Goal: Transaction & Acquisition: Purchase product/service

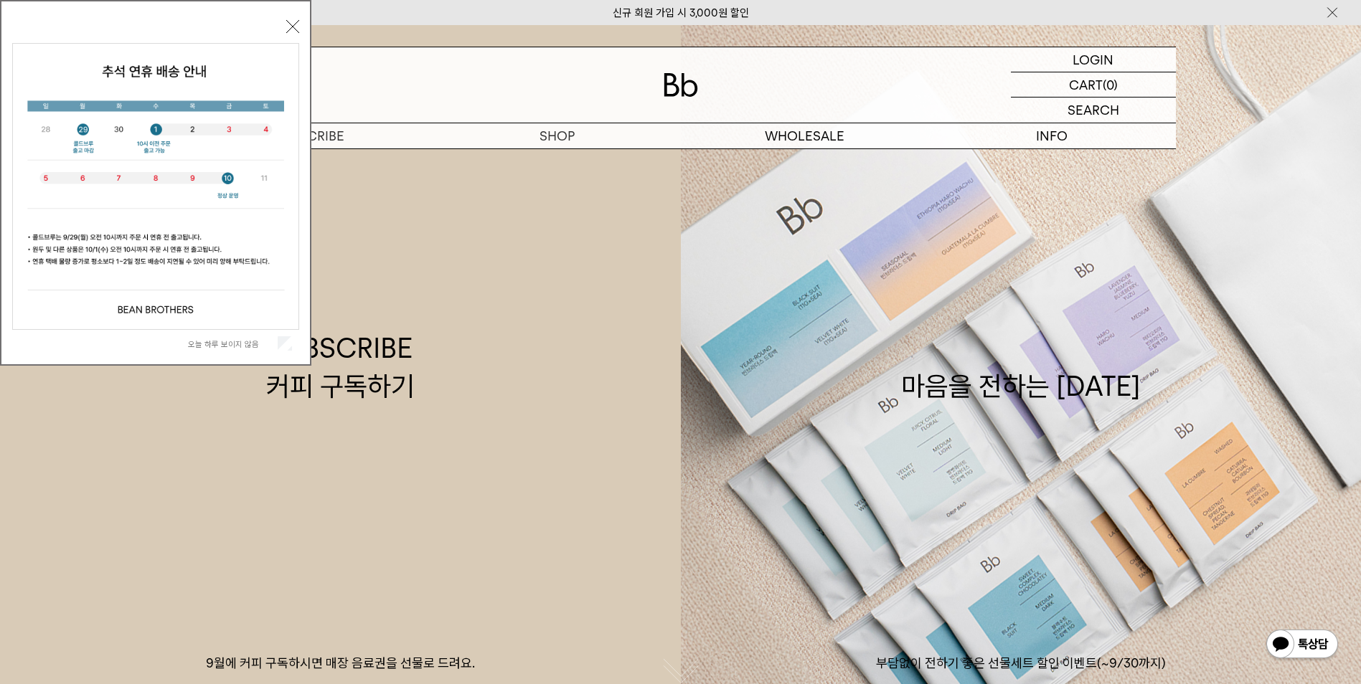
click at [293, 346] on div "오늘 하루 보이지 않음" at bounding box center [155, 343] width 287 height 27
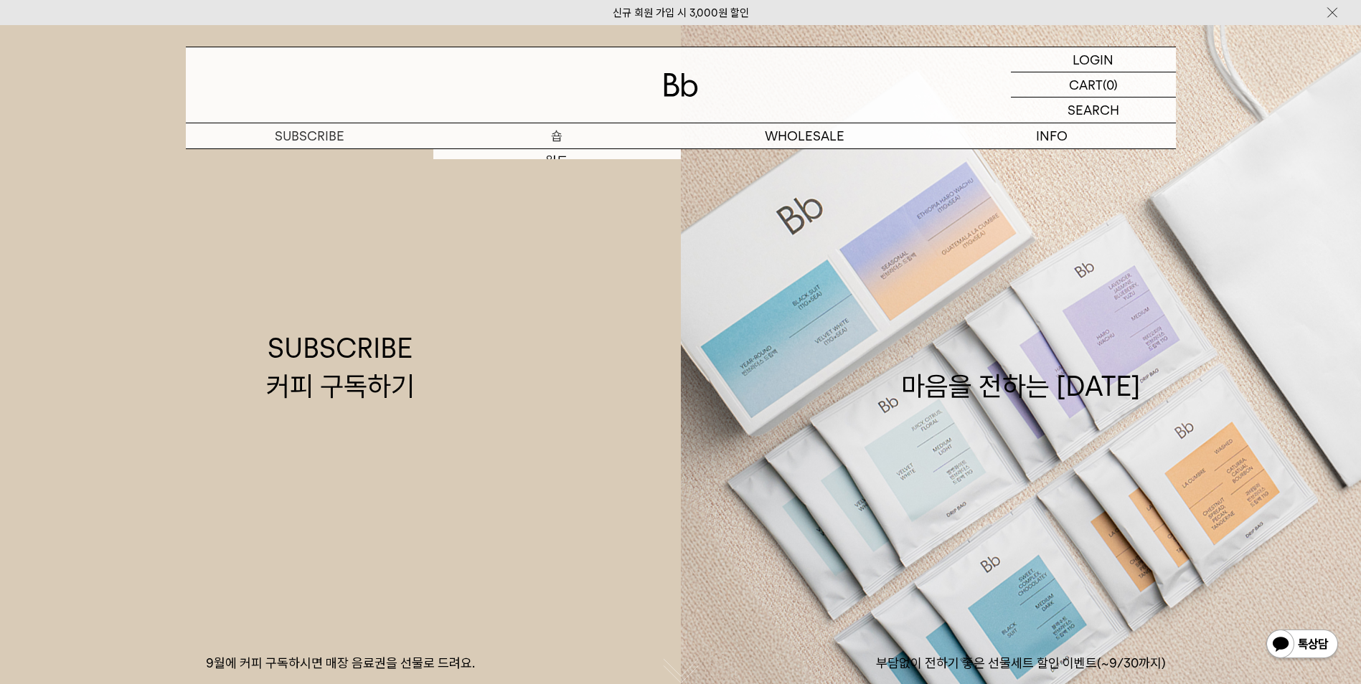
click at [558, 131] on p "숍" at bounding box center [556, 135] width 247 height 25
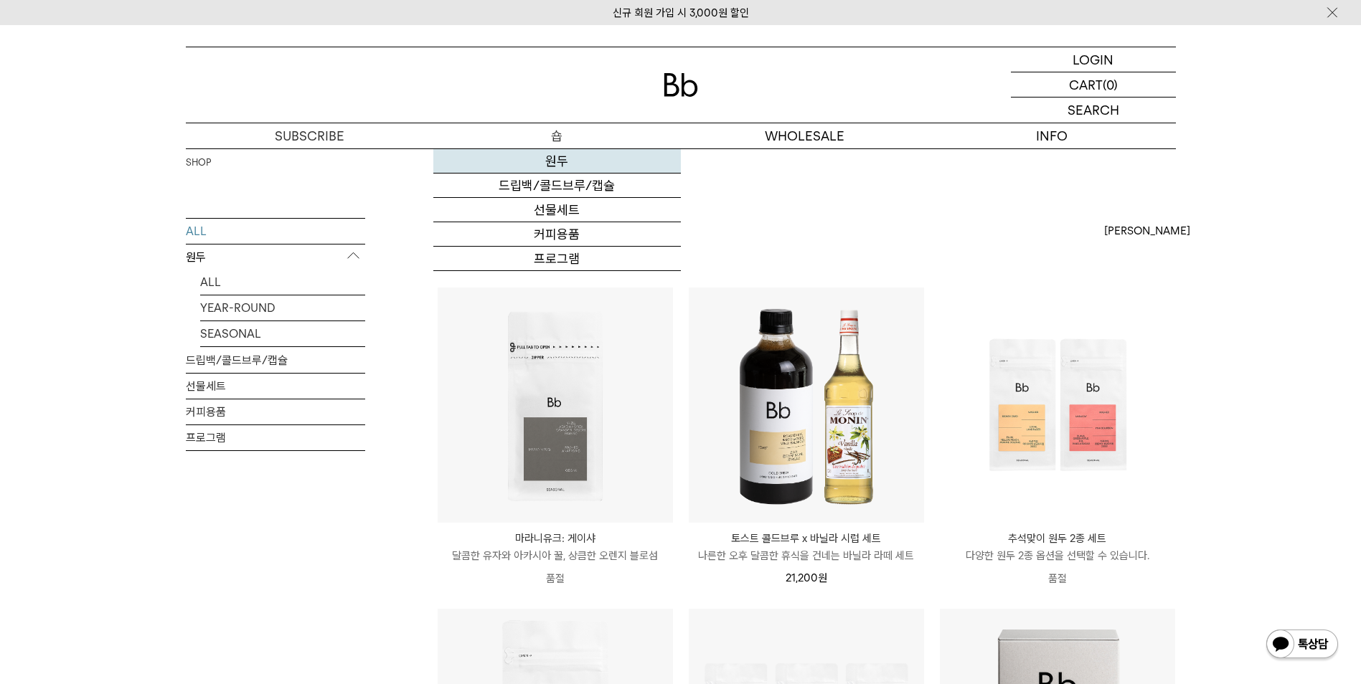
click at [616, 164] on link "원두" at bounding box center [556, 161] width 247 height 24
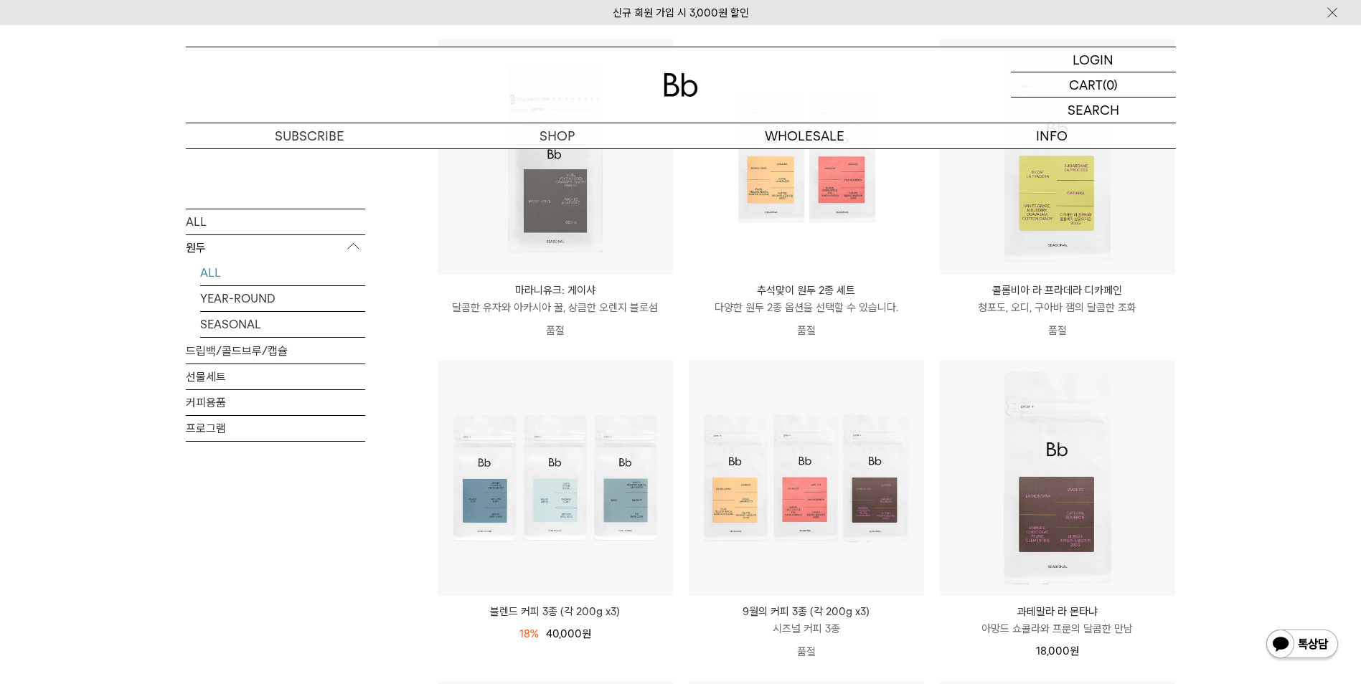
scroll to position [215, 0]
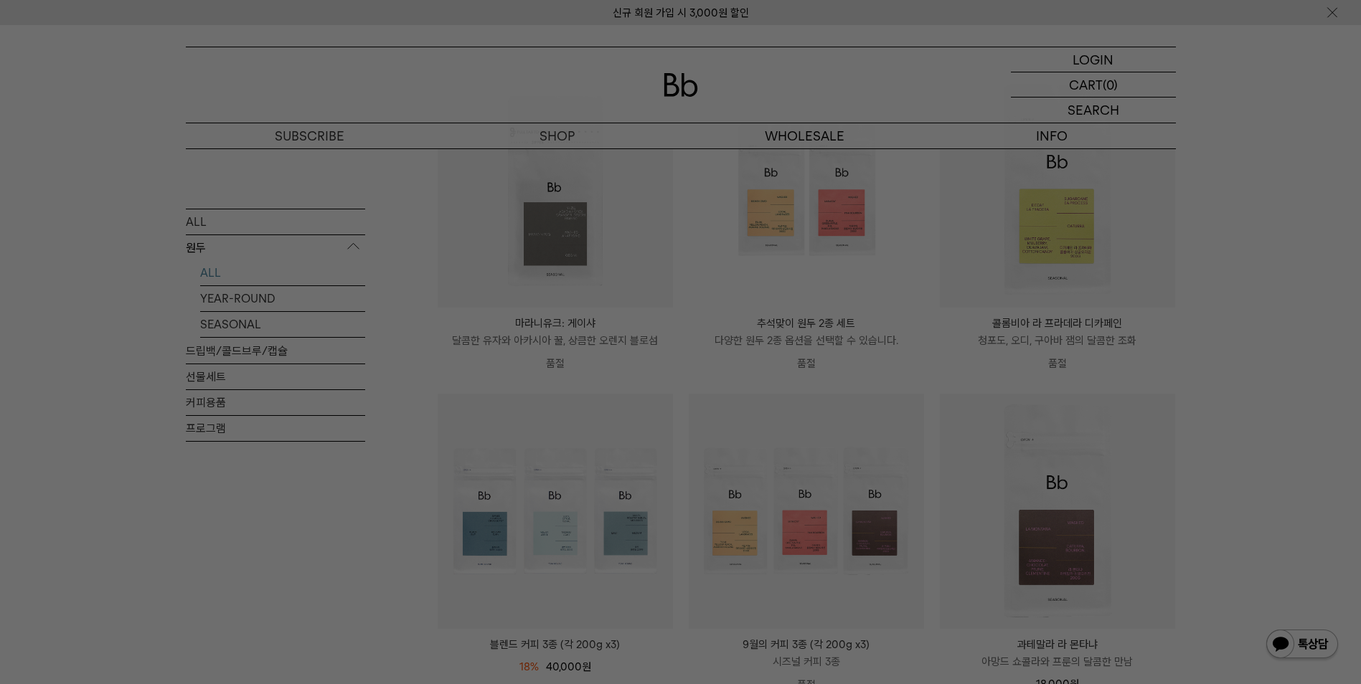
click at [0, 0] on img at bounding box center [0, 0] width 0 height 0
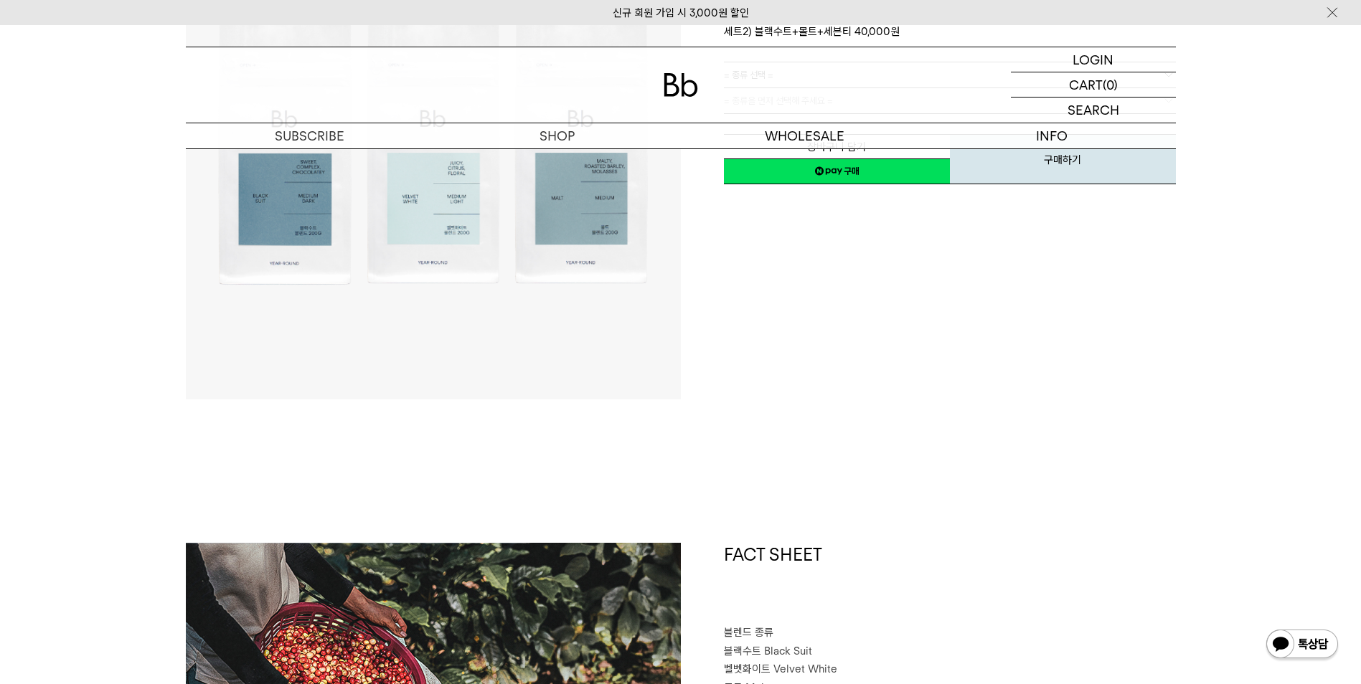
scroll to position [54, 0]
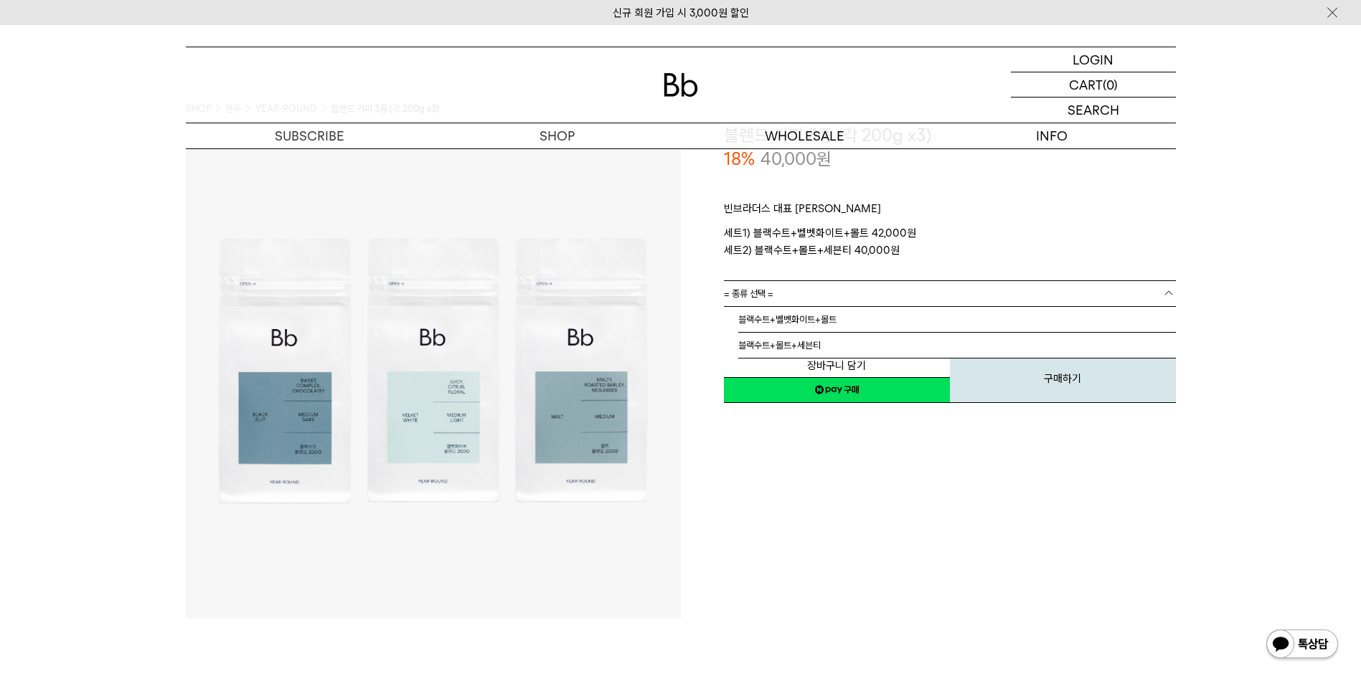
click at [810, 293] on link "= 종류 선택 =" at bounding box center [950, 293] width 452 height 25
click at [816, 346] on li "블랙수트+몰트+세븐티" at bounding box center [956, 346] width 437 height 26
click at [831, 318] on link "= 분쇄도 선택 =" at bounding box center [950, 319] width 452 height 25
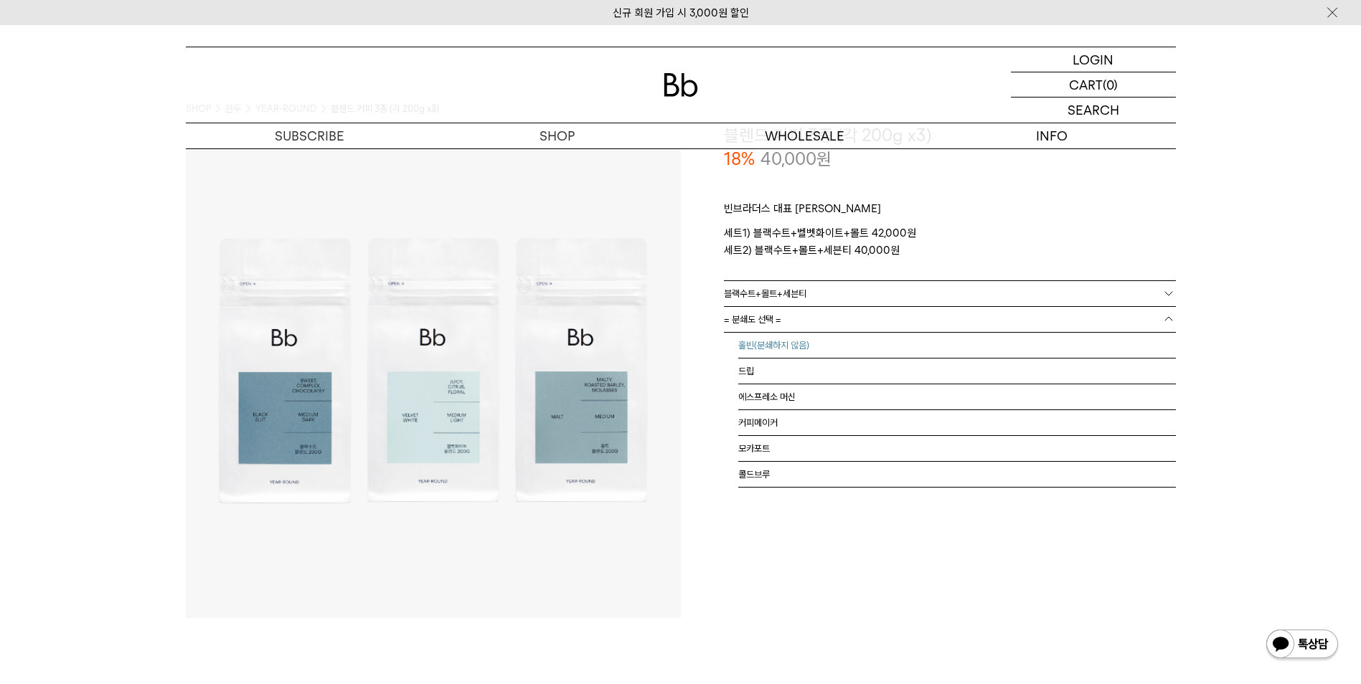
click at [795, 344] on li "홀빈(분쇄하지 않음)" at bounding box center [956, 346] width 437 height 26
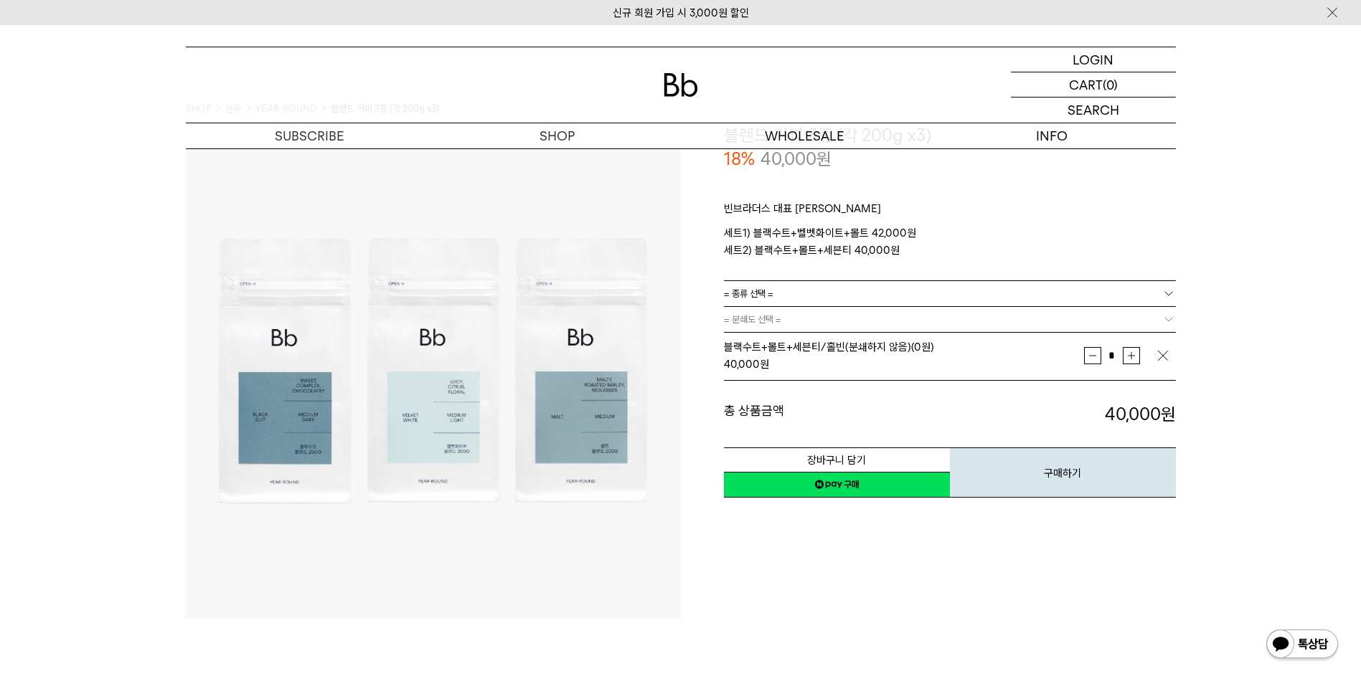
click at [849, 514] on div "**********" at bounding box center [928, 370] width 495 height 495
click at [861, 456] on button "장바구니 담기" at bounding box center [837, 460] width 226 height 25
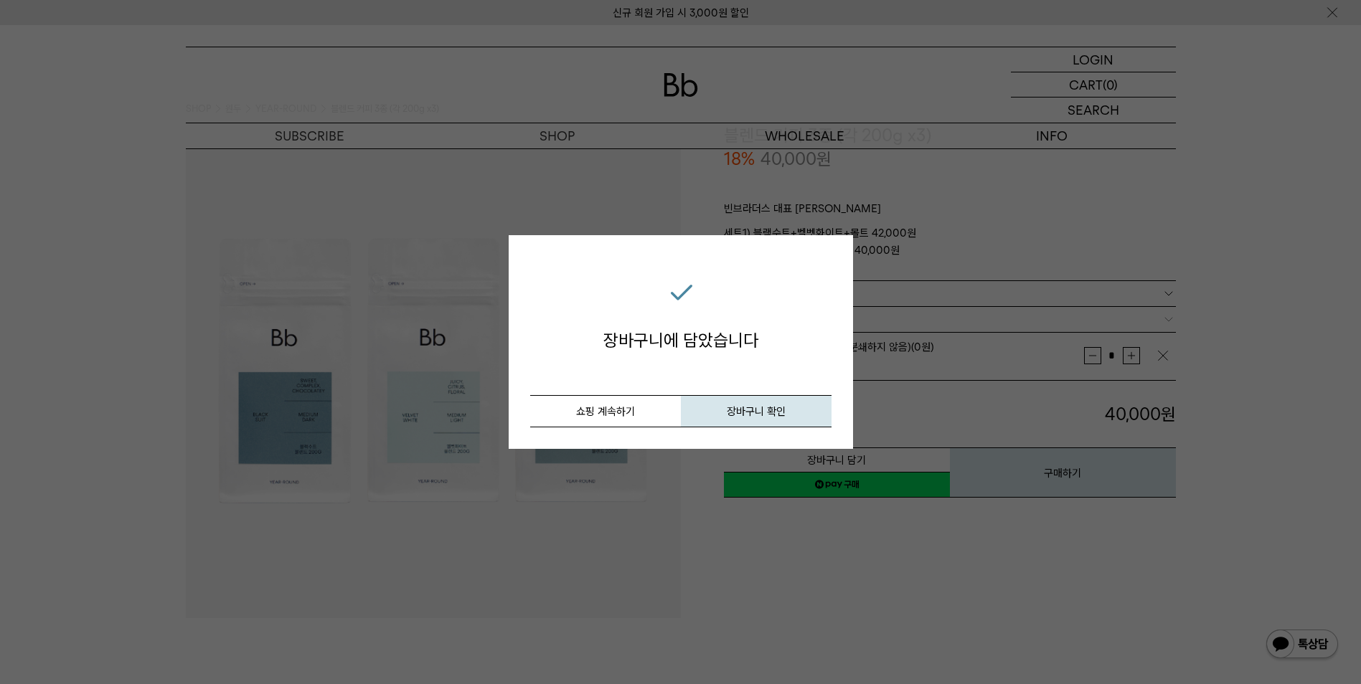
click at [708, 539] on div "장바구니 담기 장바구니에 담았습니다 취소 쇼핑 계속하기 장바구니 확인 닫기" at bounding box center [680, 342] width 1361 height 684
click at [705, 416] on button "장바구니 확인" at bounding box center [756, 411] width 151 height 32
